Goal: Information Seeking & Learning: Learn about a topic

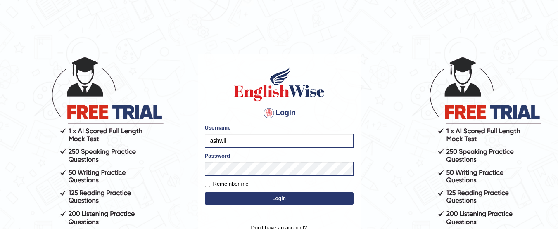
click at [205, 192] on button "Login" at bounding box center [279, 198] width 149 height 12
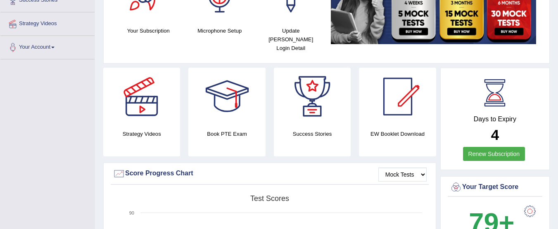
scroll to position [168, 0]
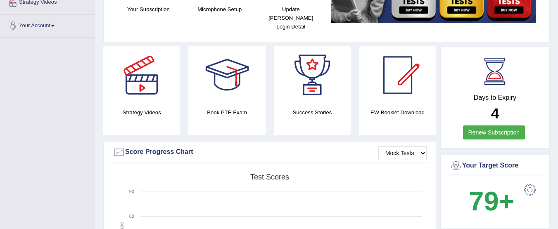
click at [497, 126] on link "Renew Subscription" at bounding box center [494, 133] width 62 height 14
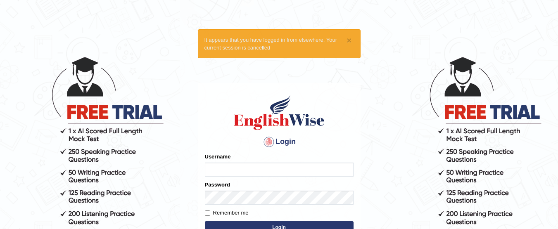
type input "ashwii"
click at [298, 223] on button "Login" at bounding box center [279, 227] width 149 height 12
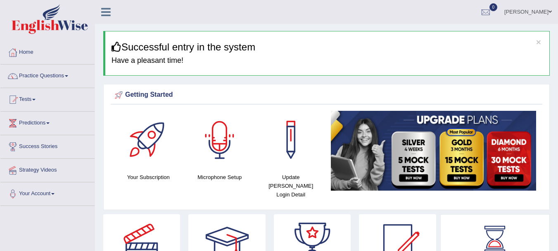
click at [226, 139] on div at bounding box center [220, 140] width 58 height 58
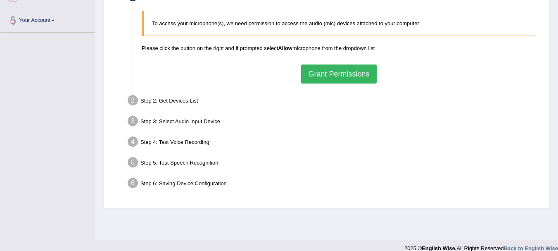
scroll to position [183, 0]
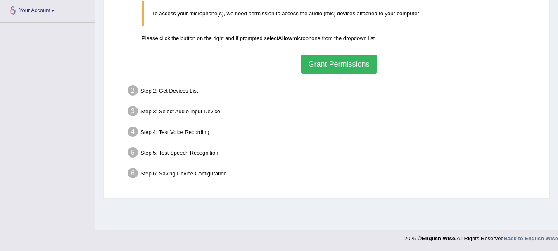
click at [323, 64] on button "Grant Permissions" at bounding box center [338, 64] width 75 height 19
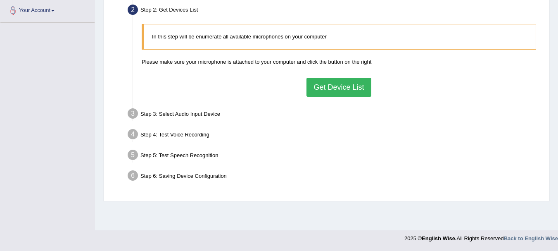
click at [327, 89] on button "Get Device List" at bounding box center [338, 87] width 64 height 19
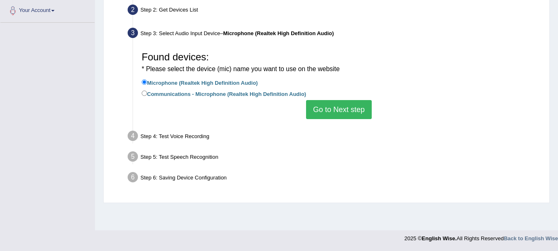
click at [333, 108] on button "Go to Next step" at bounding box center [339, 109] width 66 height 19
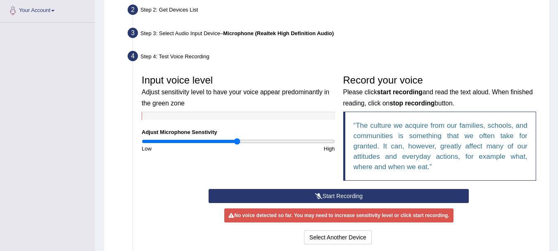
click at [324, 192] on button "Start Recording" at bounding box center [339, 196] width 260 height 14
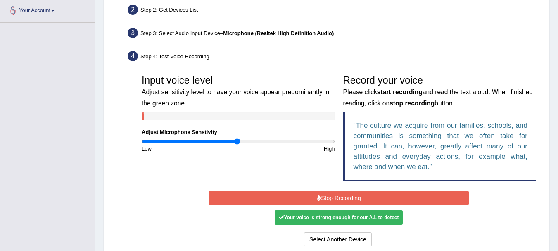
click at [324, 192] on button "Stop Recording" at bounding box center [339, 198] width 260 height 14
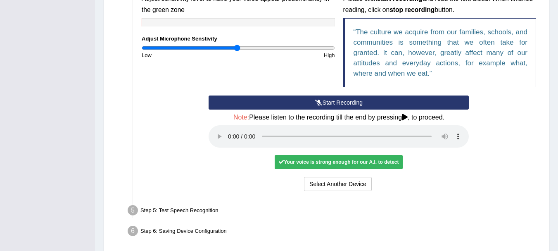
scroll to position [295, 0]
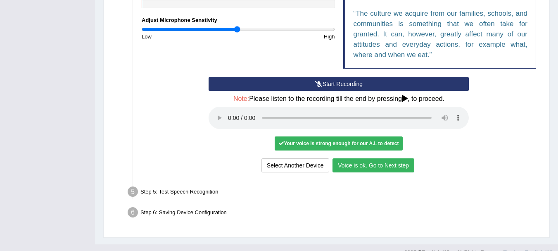
click at [383, 168] on button "Voice is ok. Go to Next step" at bounding box center [373, 165] width 82 height 14
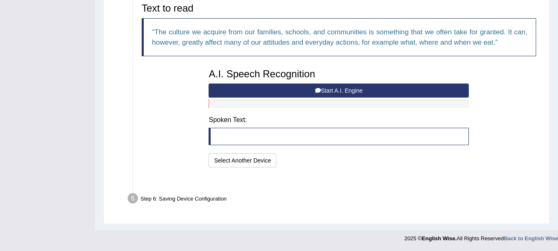
scroll to position [266, 0]
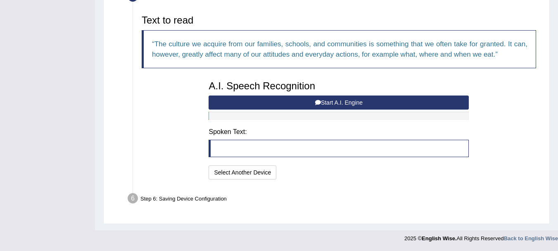
click at [351, 106] on button "Start A.I. Engine" at bounding box center [339, 102] width 260 height 14
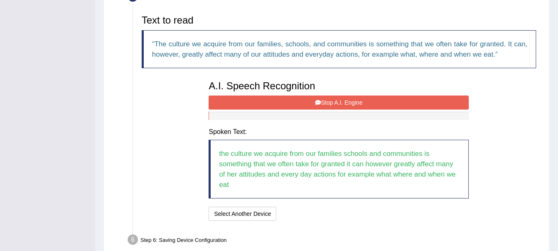
scroll to position [307, 0]
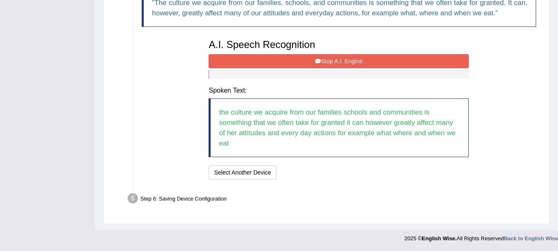
click at [349, 60] on button "Stop A.I. Engine" at bounding box center [339, 61] width 260 height 14
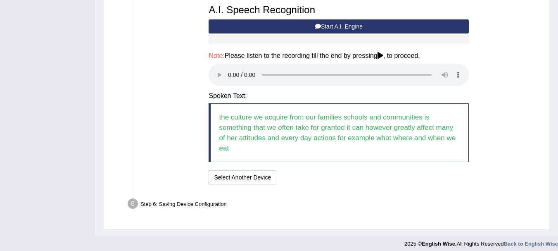
scroll to position [347, 0]
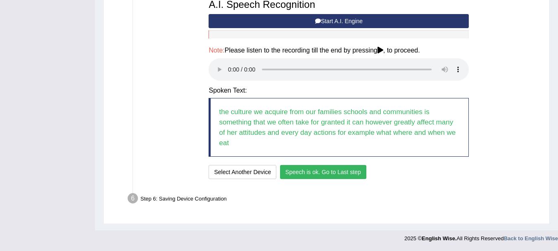
click at [327, 174] on button "Speech is ok. Go to Last step" at bounding box center [323, 172] width 86 height 14
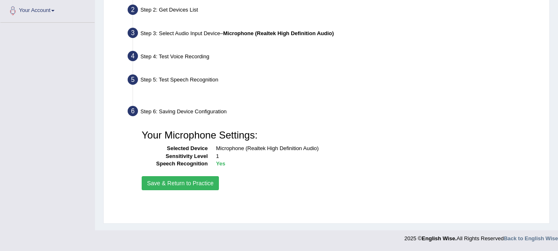
scroll to position [183, 0]
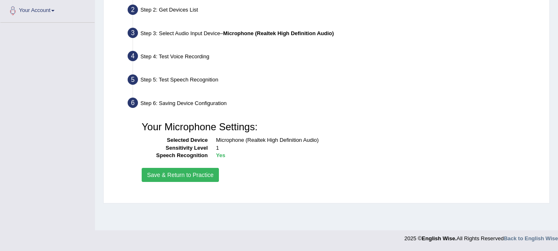
click at [203, 171] on button "Save & Return to Practice" at bounding box center [180, 175] width 77 height 14
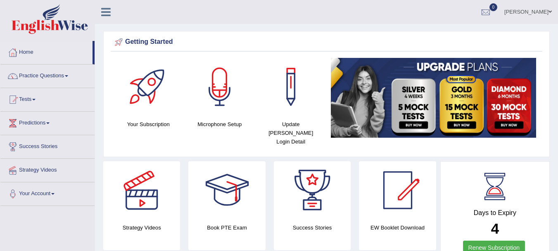
click at [558, 0] on html "Toggle navigation Home Practice Questions Speaking Practice Read Aloud Repeat S…" at bounding box center [279, 125] width 558 height 251
click at [64, 77] on link "Practice Questions" at bounding box center [47, 74] width 94 height 21
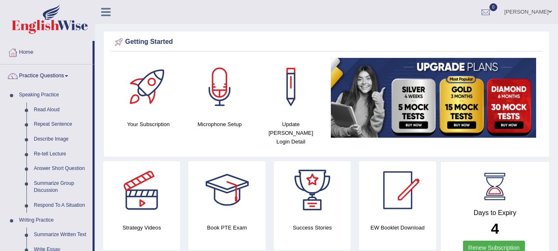
drag, startPoint x: 94, startPoint y: 82, endPoint x: 96, endPoint y: 120, distance: 38.5
click at [55, 205] on link "Respond To A Situation" at bounding box center [61, 205] width 62 height 15
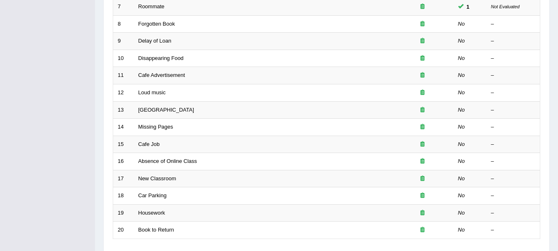
scroll to position [285, 0]
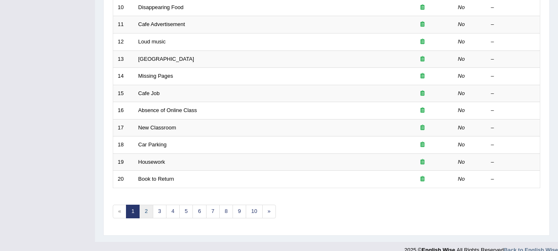
click at [148, 209] on link "2" at bounding box center [146, 211] width 14 height 14
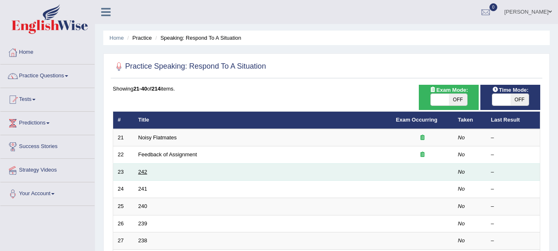
click at [141, 171] on link "242" at bounding box center [142, 171] width 9 height 6
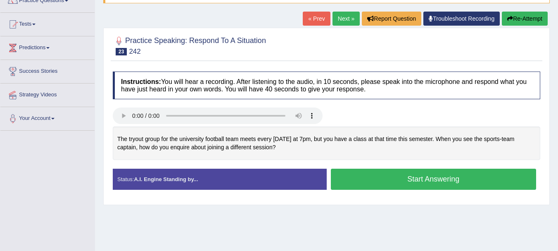
scroll to position [77, 0]
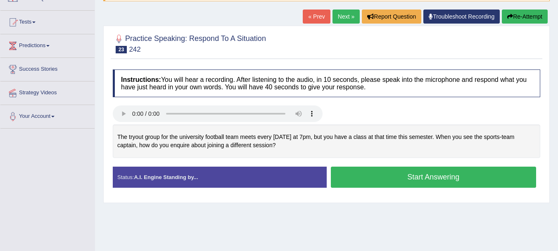
drag, startPoint x: 0, startPoint y: 0, endPoint x: 556, endPoint y: 97, distance: 564.4
click at [556, 97] on html "Toggle navigation Home Practice Questions Speaking Practice Read Aloud Repeat S…" at bounding box center [279, 48] width 558 height 251
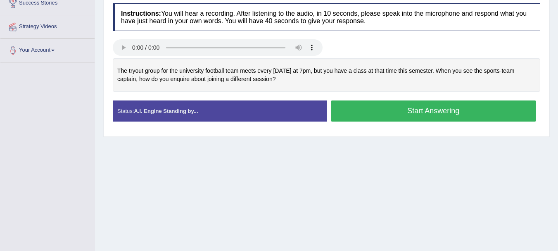
scroll to position [145, 0]
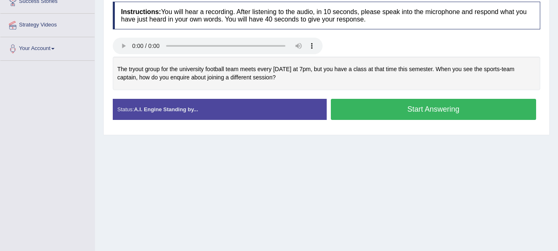
click at [423, 108] on button "Start Answering" at bounding box center [434, 109] width 206 height 21
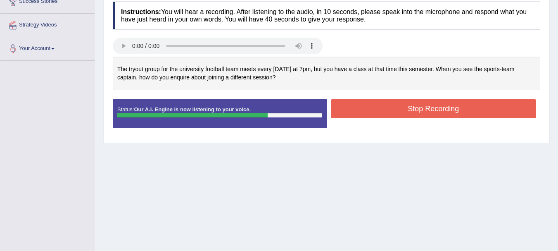
click at [443, 106] on button "Stop Recording" at bounding box center [434, 108] width 206 height 19
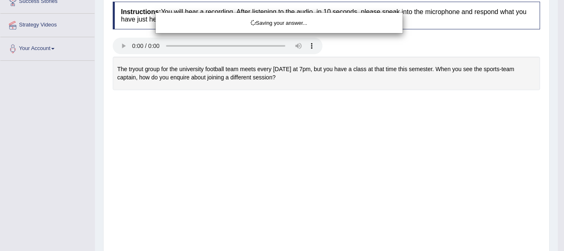
drag, startPoint x: 564, startPoint y: 81, endPoint x: 543, endPoint y: 85, distance: 20.7
click at [558, 94] on div "Saving your answer..." at bounding box center [282, 125] width 564 height 251
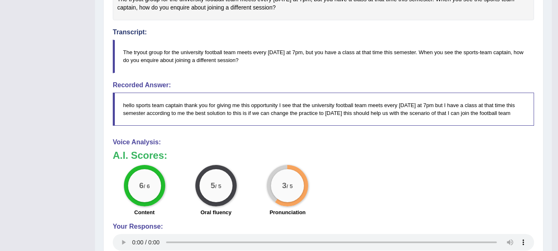
scroll to position [344, 0]
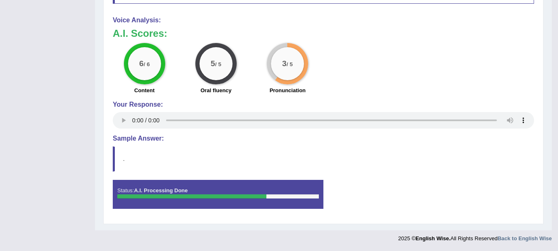
click at [132, 141] on h4 "Sample Answer:" at bounding box center [323, 138] width 421 height 7
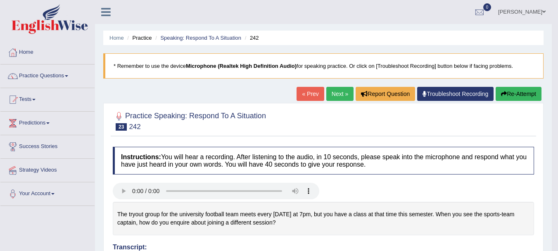
click at [335, 91] on link "Next »" at bounding box center [339, 94] width 27 height 14
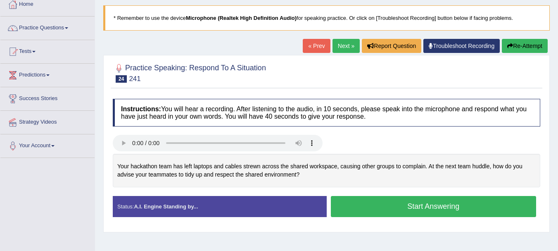
scroll to position [87, 0]
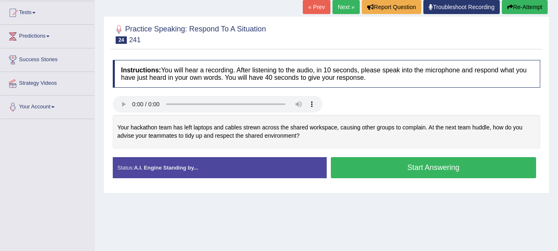
click at [389, 173] on button "Start Answering" at bounding box center [434, 167] width 206 height 21
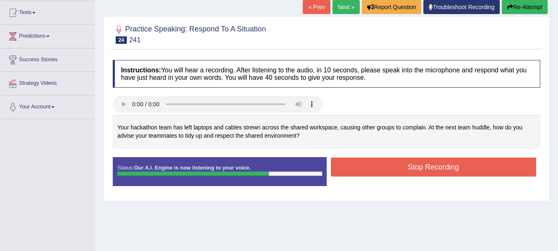
click at [432, 165] on button "Stop Recording" at bounding box center [434, 166] width 206 height 19
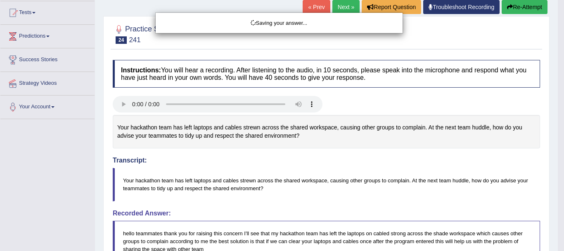
drag, startPoint x: 564, startPoint y: 75, endPoint x: 555, endPoint y: 212, distance: 137.0
click at [558, 122] on div "Saving your answer..." at bounding box center [282, 125] width 564 height 251
click at [555, 212] on div "Saving your answer..." at bounding box center [282, 125] width 564 height 251
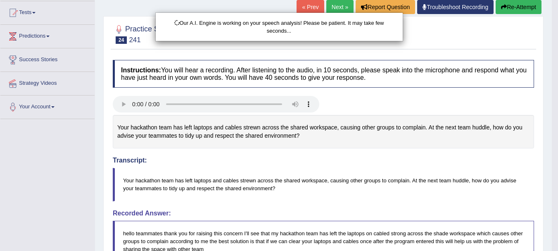
click at [496, 73] on div "Our A.I. Engine is working on your speech analysis! Please be patient. It may t…" at bounding box center [279, 125] width 558 height 251
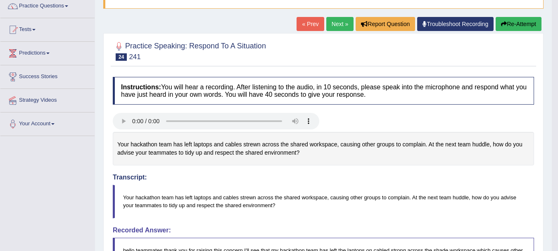
scroll to position [69, 0]
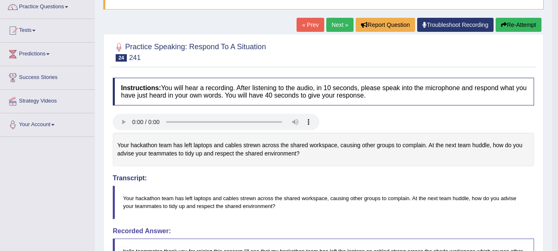
click at [326, 28] on link "Next »" at bounding box center [339, 25] width 27 height 14
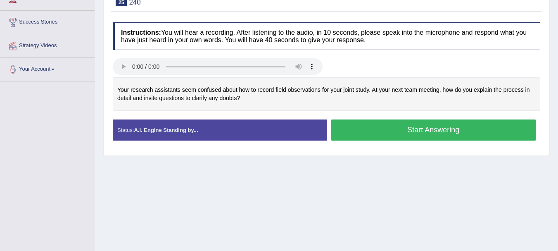
scroll to position [130, 0]
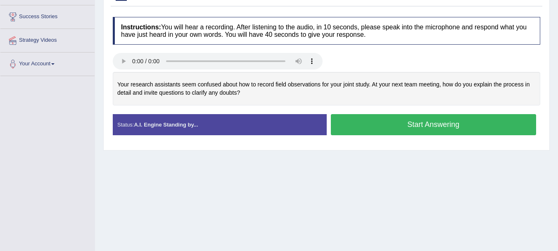
click at [382, 121] on button "Start Answering" at bounding box center [434, 124] width 206 height 21
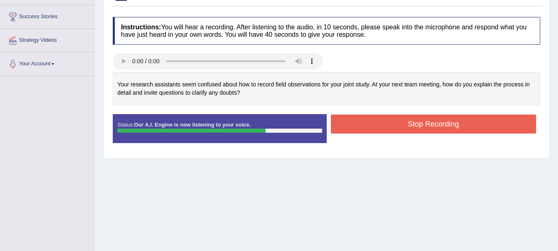
click at [411, 126] on button "Stop Recording" at bounding box center [434, 123] width 206 height 19
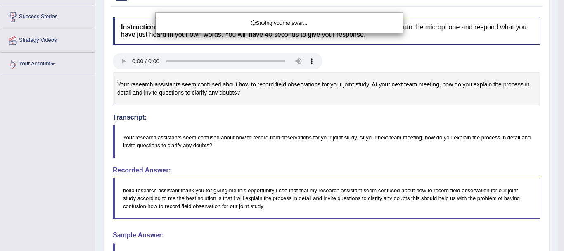
drag, startPoint x: 564, startPoint y: 96, endPoint x: 551, endPoint y: 95, distance: 13.3
click at [558, 120] on div "Saving your answer..." at bounding box center [282, 125] width 564 height 251
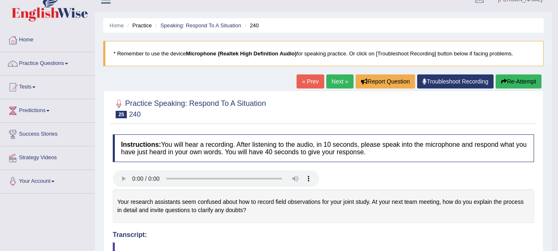
scroll to position [14, 0]
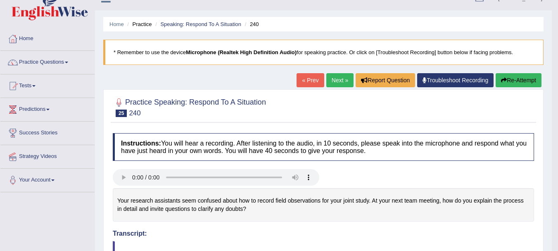
click at [328, 77] on link "Next »" at bounding box center [339, 80] width 27 height 14
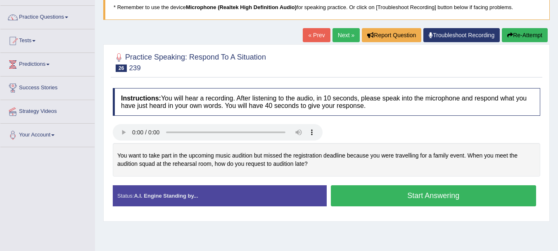
scroll to position [74, 0]
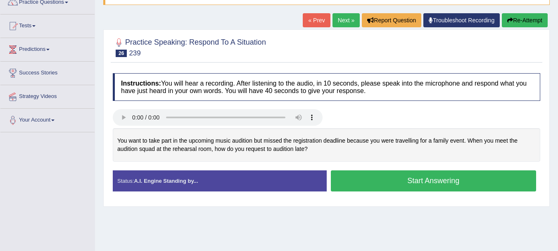
click at [442, 178] on button "Start Answering" at bounding box center [434, 180] width 206 height 21
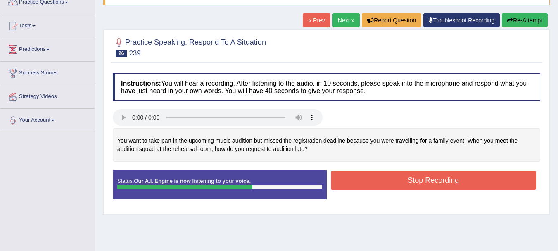
click at [414, 183] on button "Stop Recording" at bounding box center [434, 180] width 206 height 19
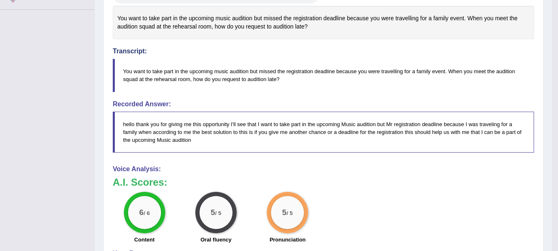
drag, startPoint x: 564, startPoint y: 76, endPoint x: 562, endPoint y: 143, distance: 67.7
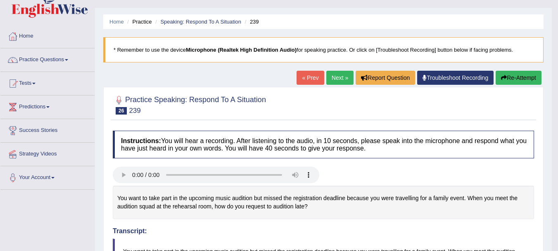
scroll to position [12, 0]
